Goal: Find specific page/section: Find specific page/section

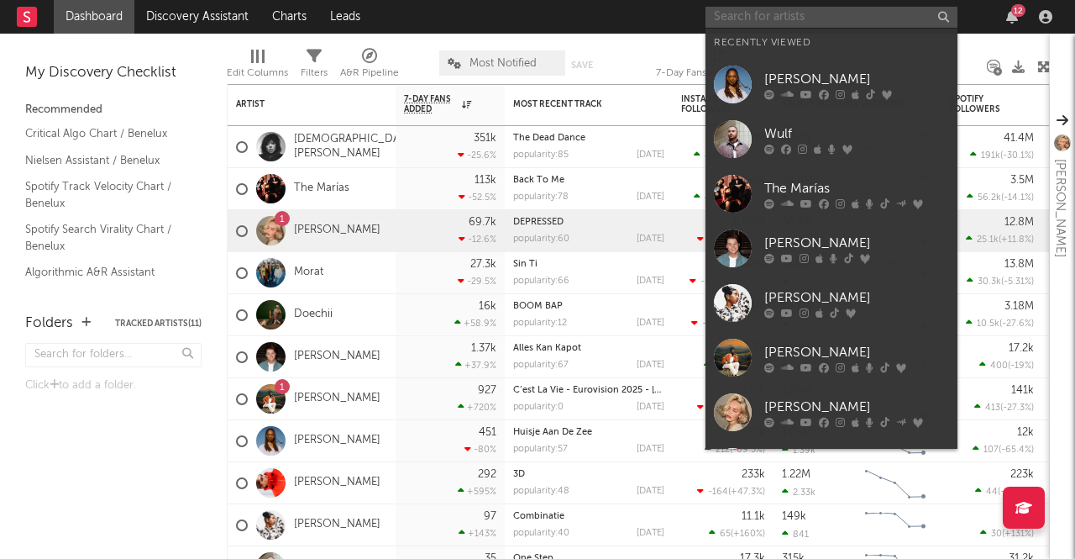
click at [873, 27] on input "text" at bounding box center [832, 17] width 252 height 21
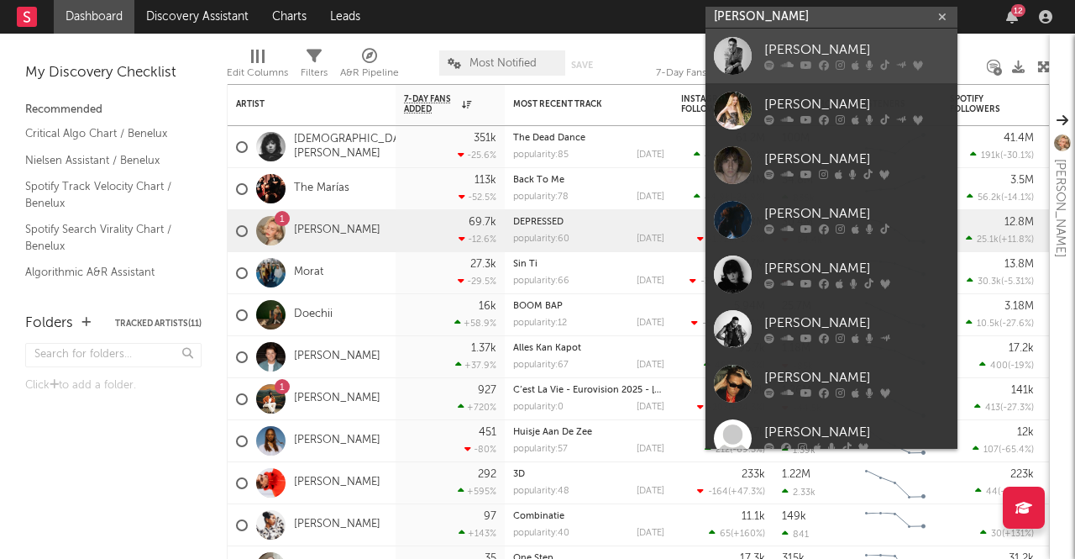
type input "[PERSON_NAME]"
click at [817, 58] on div "[PERSON_NAME]" at bounding box center [857, 50] width 185 height 20
